Goal: Task Accomplishment & Management: Complete application form

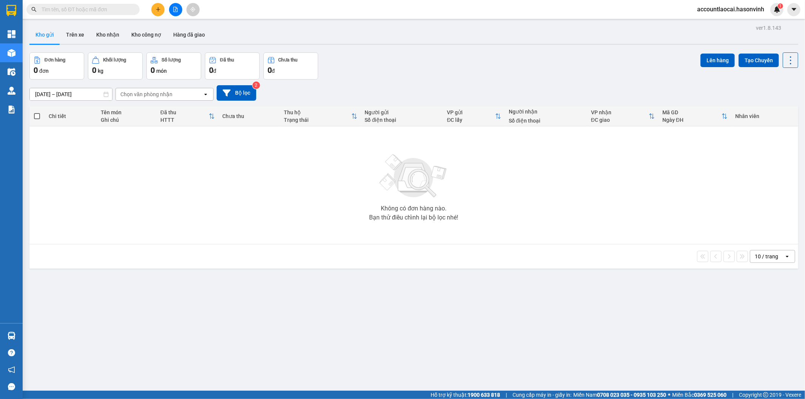
click at [175, 8] on icon "file-add" at bounding box center [175, 9] width 5 height 5
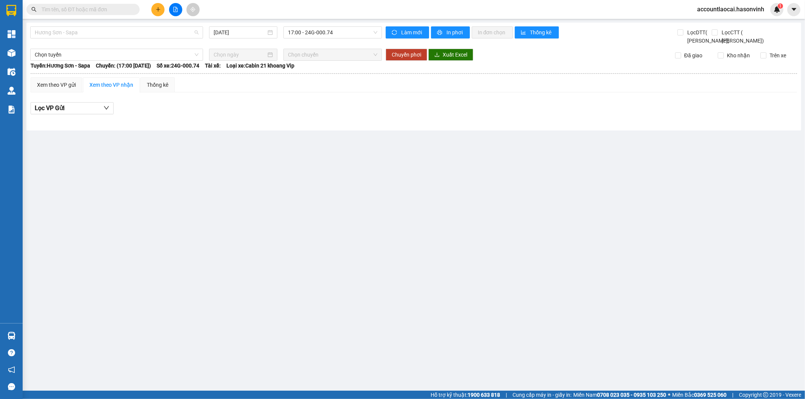
drag, startPoint x: 77, startPoint y: 29, endPoint x: 70, endPoint y: 43, distance: 16.5
click at [77, 30] on span "Hương Sơn - Sapa" at bounding box center [117, 32] width 164 height 11
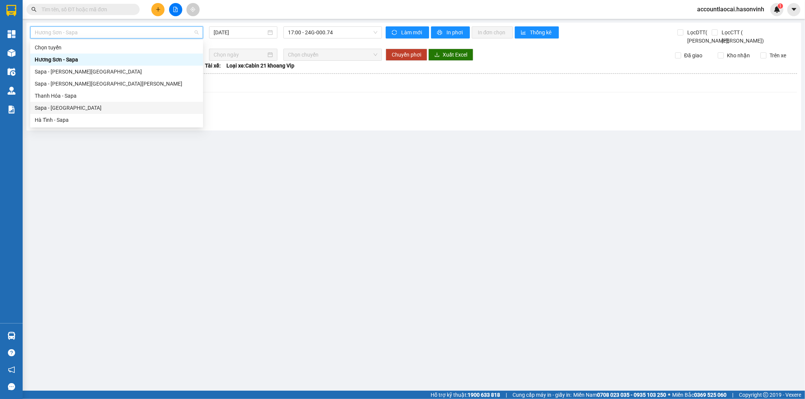
click at [40, 107] on div "Sapa - Hà Tĩnh" at bounding box center [117, 108] width 164 height 8
type input "14/09/2025"
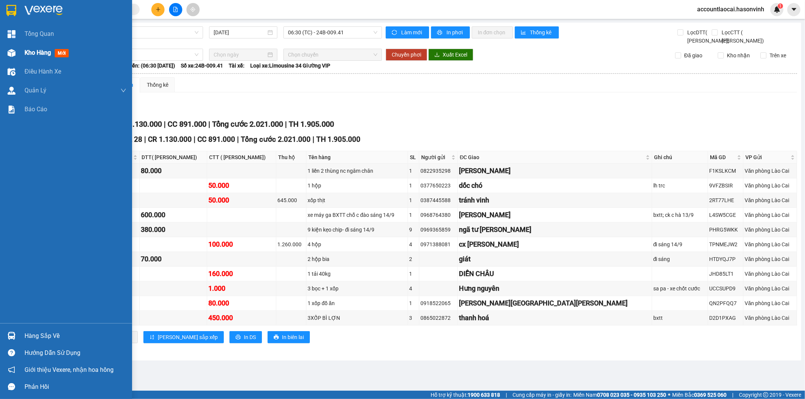
click at [17, 51] on div at bounding box center [11, 52] width 13 height 13
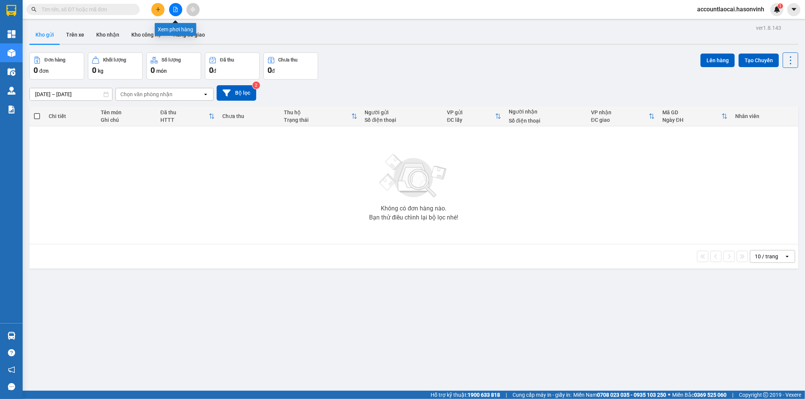
click at [175, 8] on icon "file-add" at bounding box center [176, 9] width 4 height 5
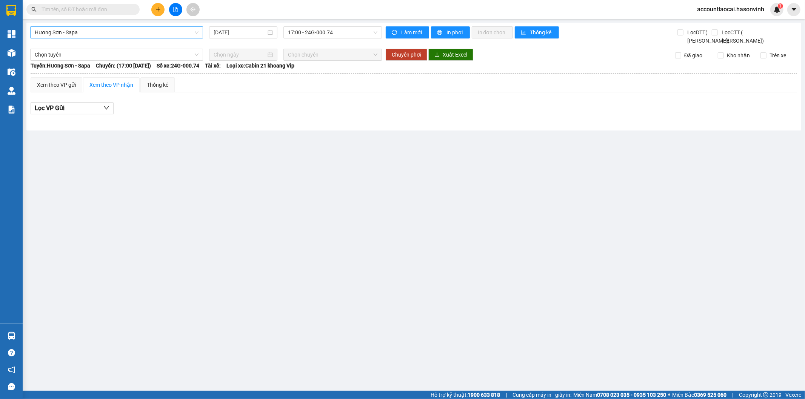
click at [86, 34] on span "Hương Sơn - Sapa" at bounding box center [117, 32] width 164 height 11
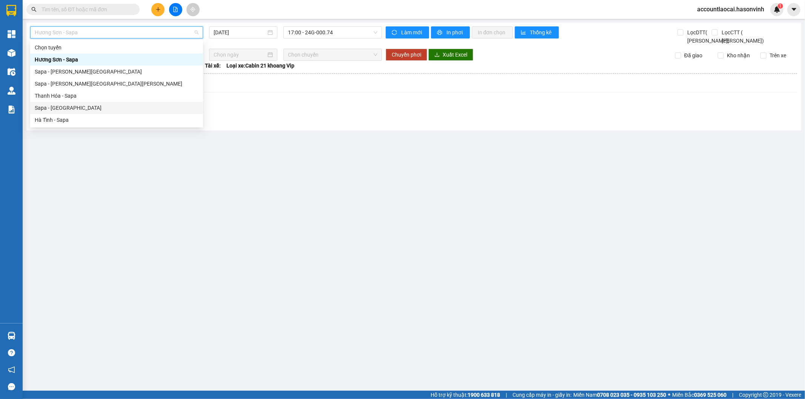
click at [62, 105] on div "Sapa - Hà Tĩnh" at bounding box center [117, 108] width 164 height 8
type input "14/09/2025"
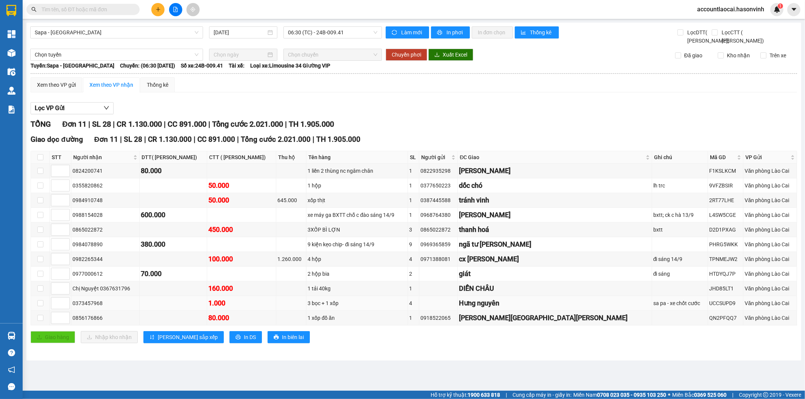
drag, startPoint x: 105, startPoint y: 311, endPoint x: 72, endPoint y: 316, distance: 32.7
click at [72, 308] on div "0373457968" at bounding box center [105, 303] width 66 height 8
copy div "0373457968"
click at [70, 8] on input "text" at bounding box center [86, 9] width 89 height 8
paste input "0373457968"
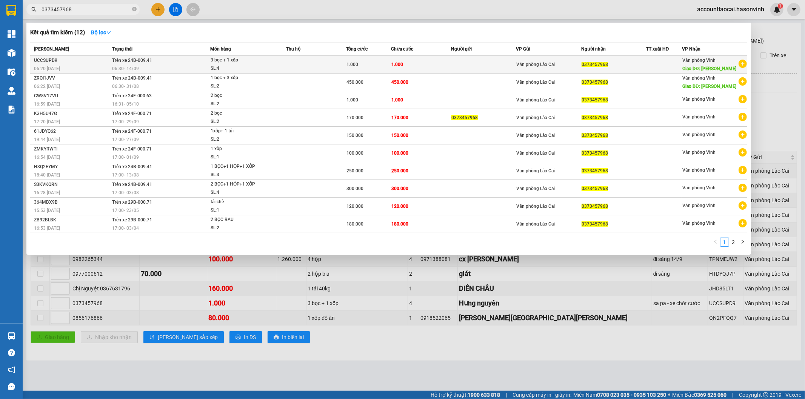
type input "0373457968"
click at [250, 63] on div "3 bọc + 1 xốp" at bounding box center [239, 60] width 57 height 8
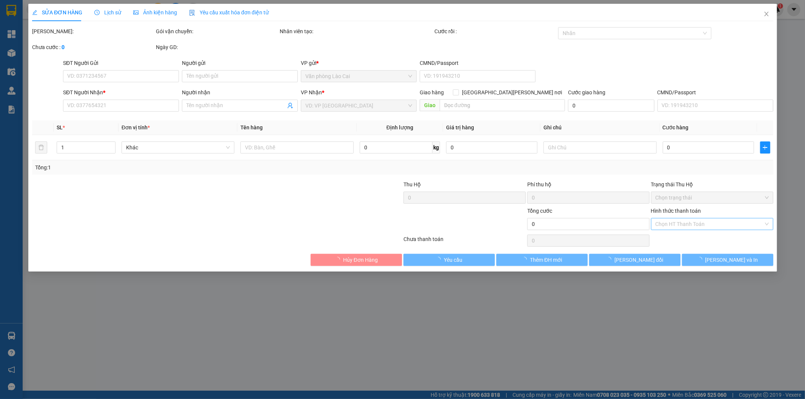
type input "0373457968"
type input "Hưng nguyên"
type input "1.000"
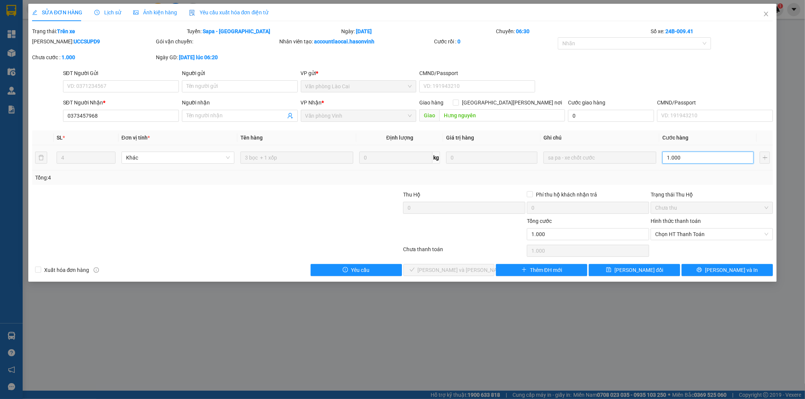
click at [703, 160] on input "1.000" at bounding box center [707, 158] width 91 height 12
type input "3"
type input "33"
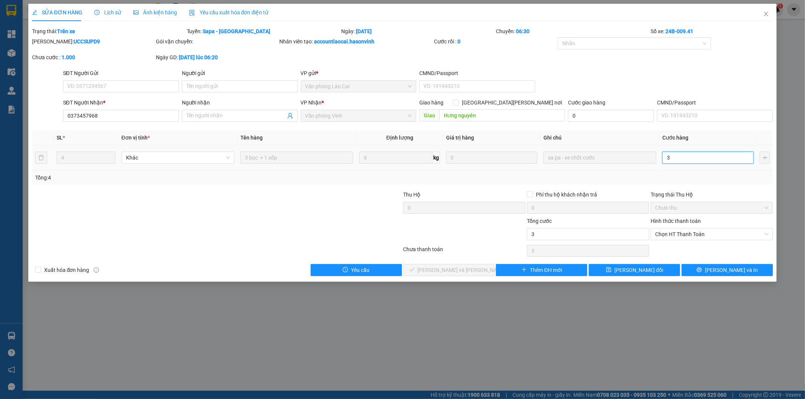
type input "33"
type input "330"
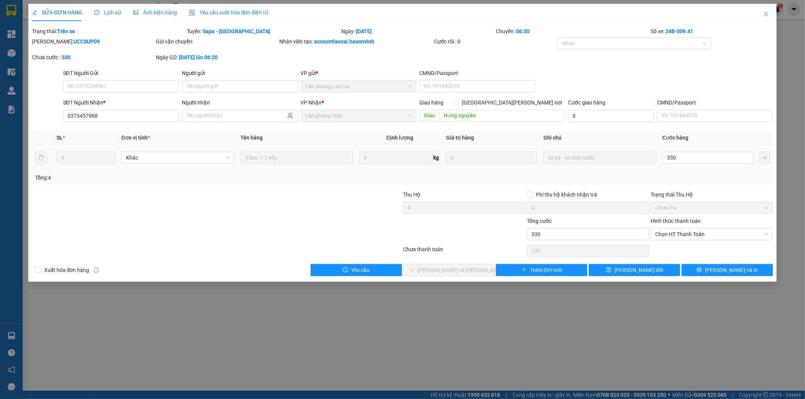
type input "330.000"
click at [703, 175] on div "Tổng: 4" at bounding box center [402, 178] width 735 height 8
click at [666, 266] on button "Lưu thay đổi" at bounding box center [634, 270] width 91 height 12
